Goal: Find contact information: Find contact information

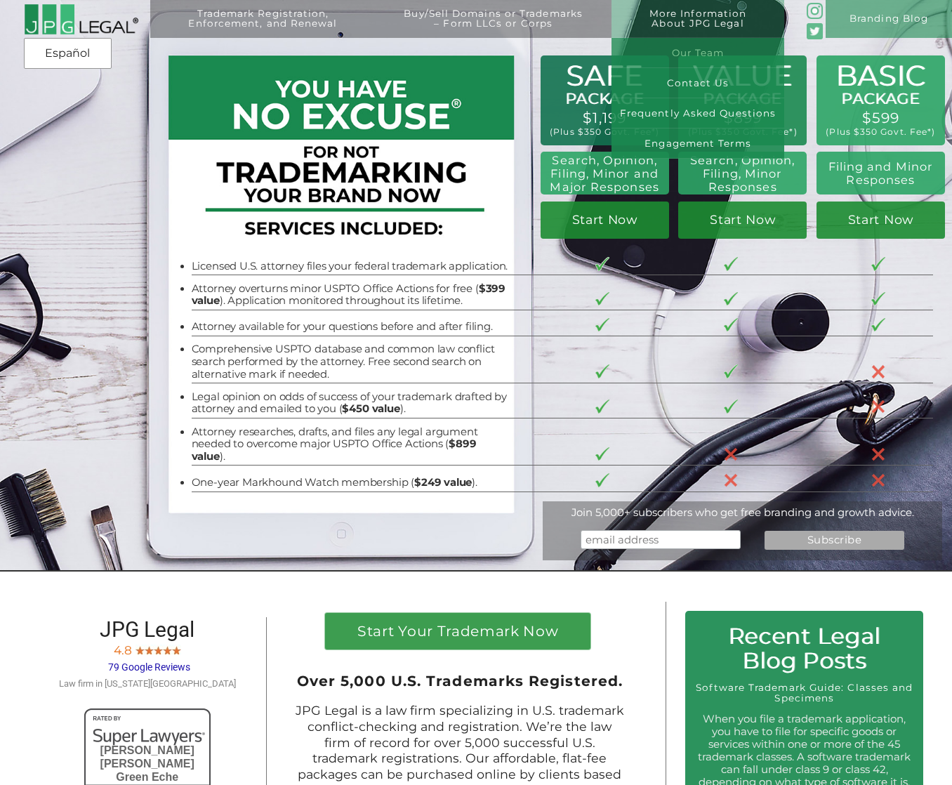
click at [690, 54] on link "Our Team" at bounding box center [698, 53] width 173 height 30
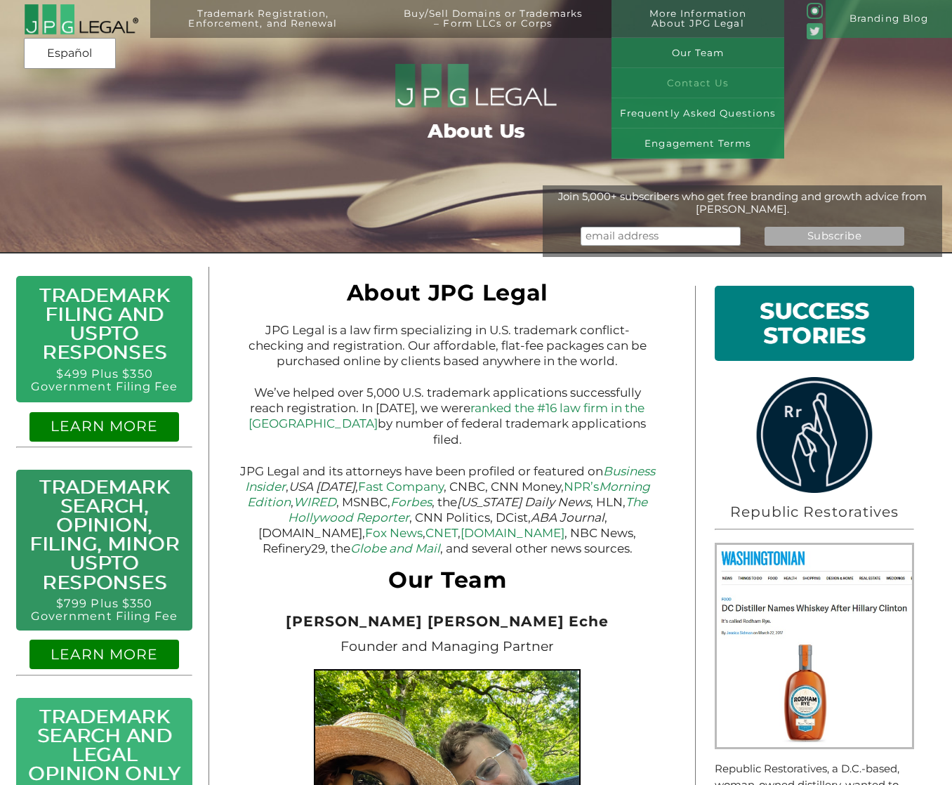
click at [697, 81] on link "Contact Us" at bounding box center [698, 83] width 173 height 30
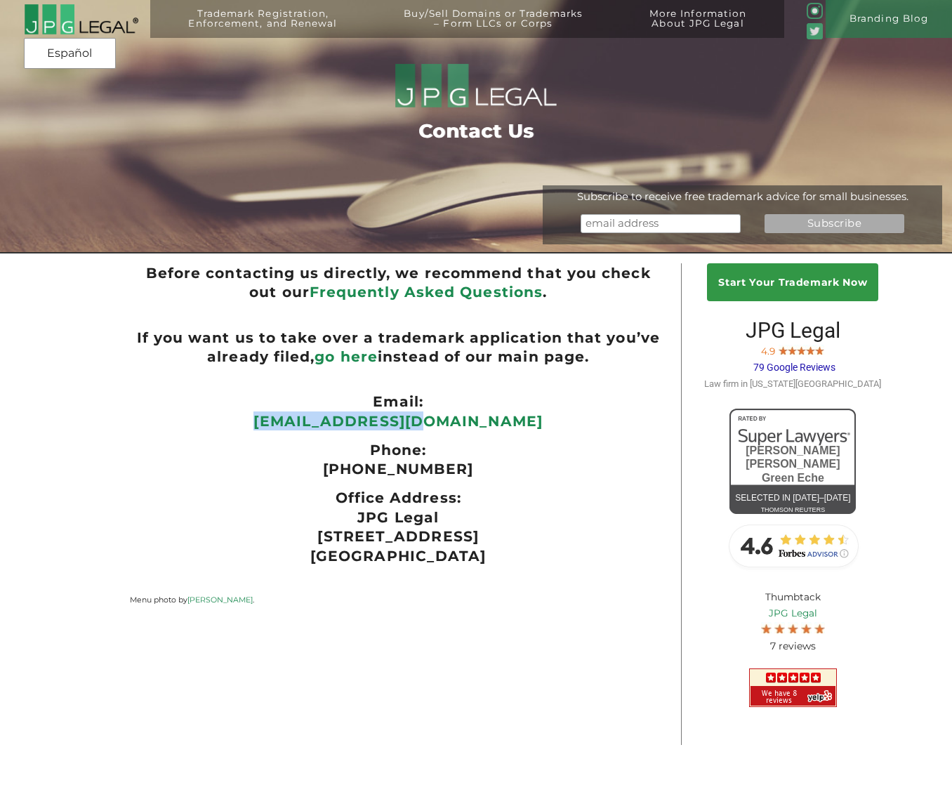
drag, startPoint x: 496, startPoint y: 427, endPoint x: 316, endPoint y: 423, distance: 179.8
click at [316, 423] on p "[EMAIL_ADDRESS][DOMAIN_NAME]" at bounding box center [398, 421] width 537 height 19
copy link "[EMAIL_ADDRESS][DOMAIN_NAME]"
click at [264, 449] on ul "Phone:" at bounding box center [398, 449] width 537 height 19
